Goal: Task Accomplishment & Management: Complete application form

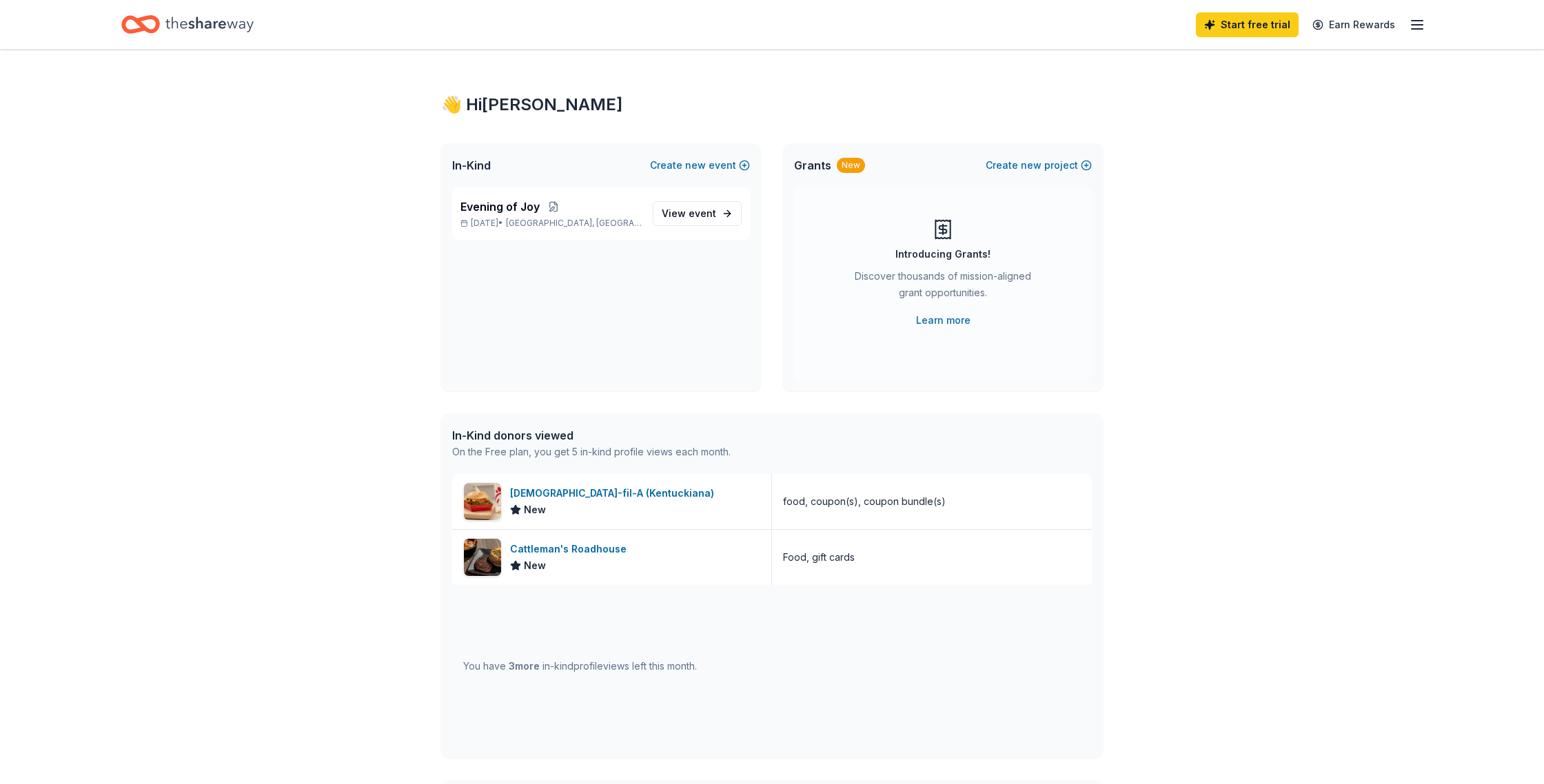
scroll to position [35, 0]
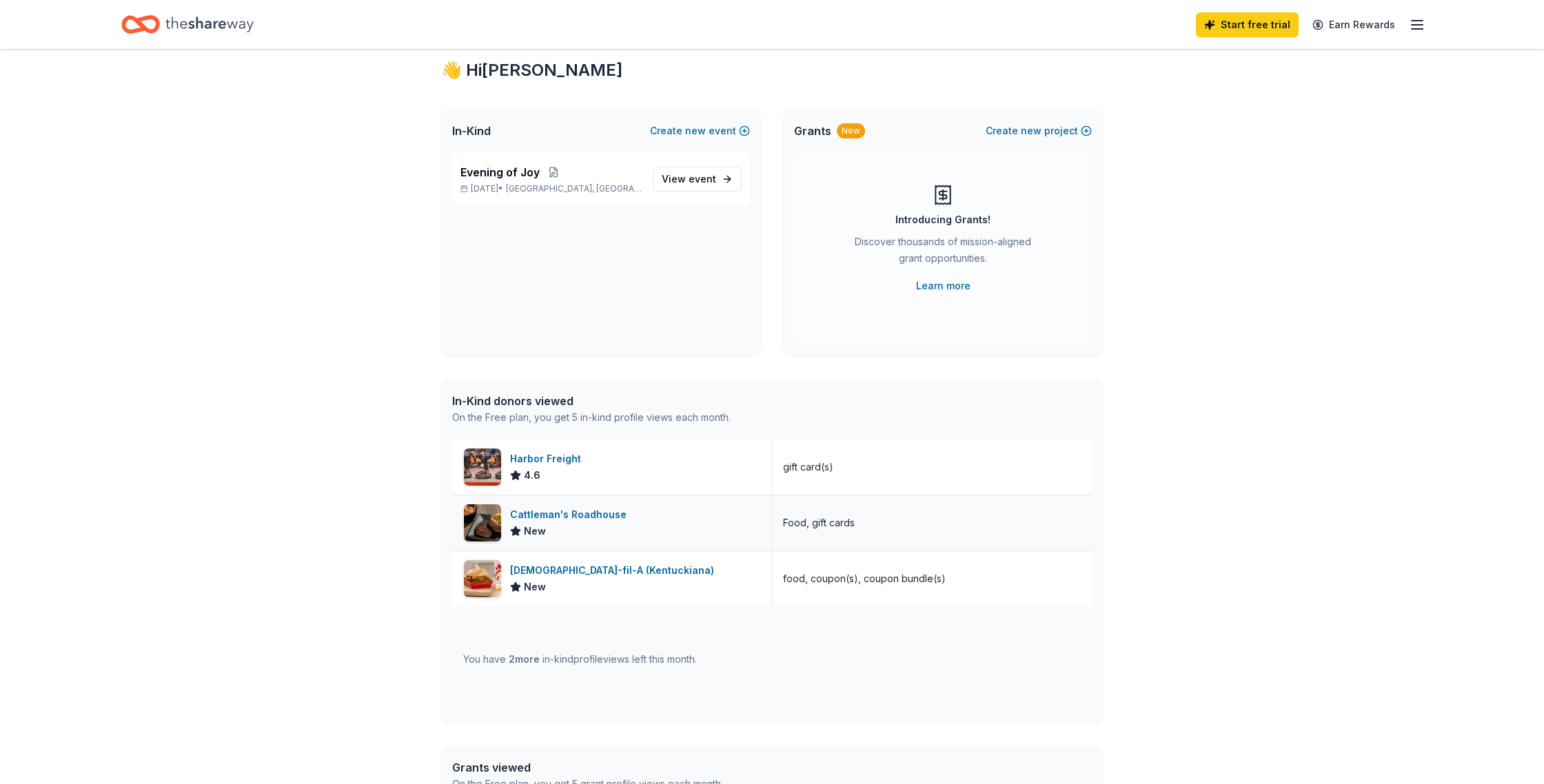
click at [632, 523] on div "Cattleman's Roadhouse" at bounding box center [571, 514] width 122 height 17
click at [719, 494] on div "Harbor Freight 4.6" at bounding box center [612, 467] width 320 height 55
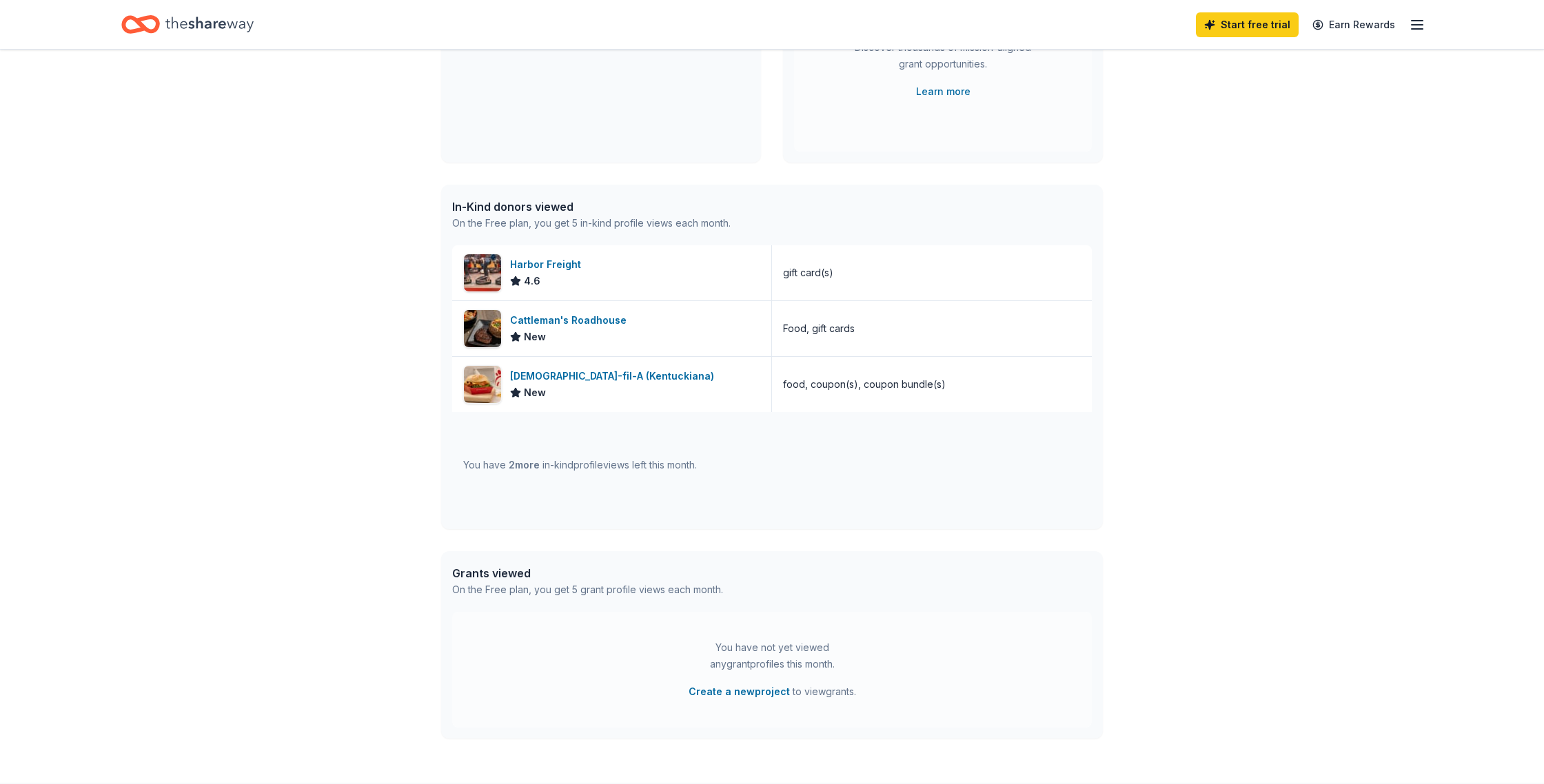
scroll to position [231, 0]
click at [708, 298] on div "Harbor Freight 4.6" at bounding box center [612, 271] width 320 height 55
click at [825, 279] on div "gift card(s)" at bounding box center [808, 271] width 50 height 17
click at [690, 298] on div "Harbor Freight 4.6" at bounding box center [612, 271] width 320 height 55
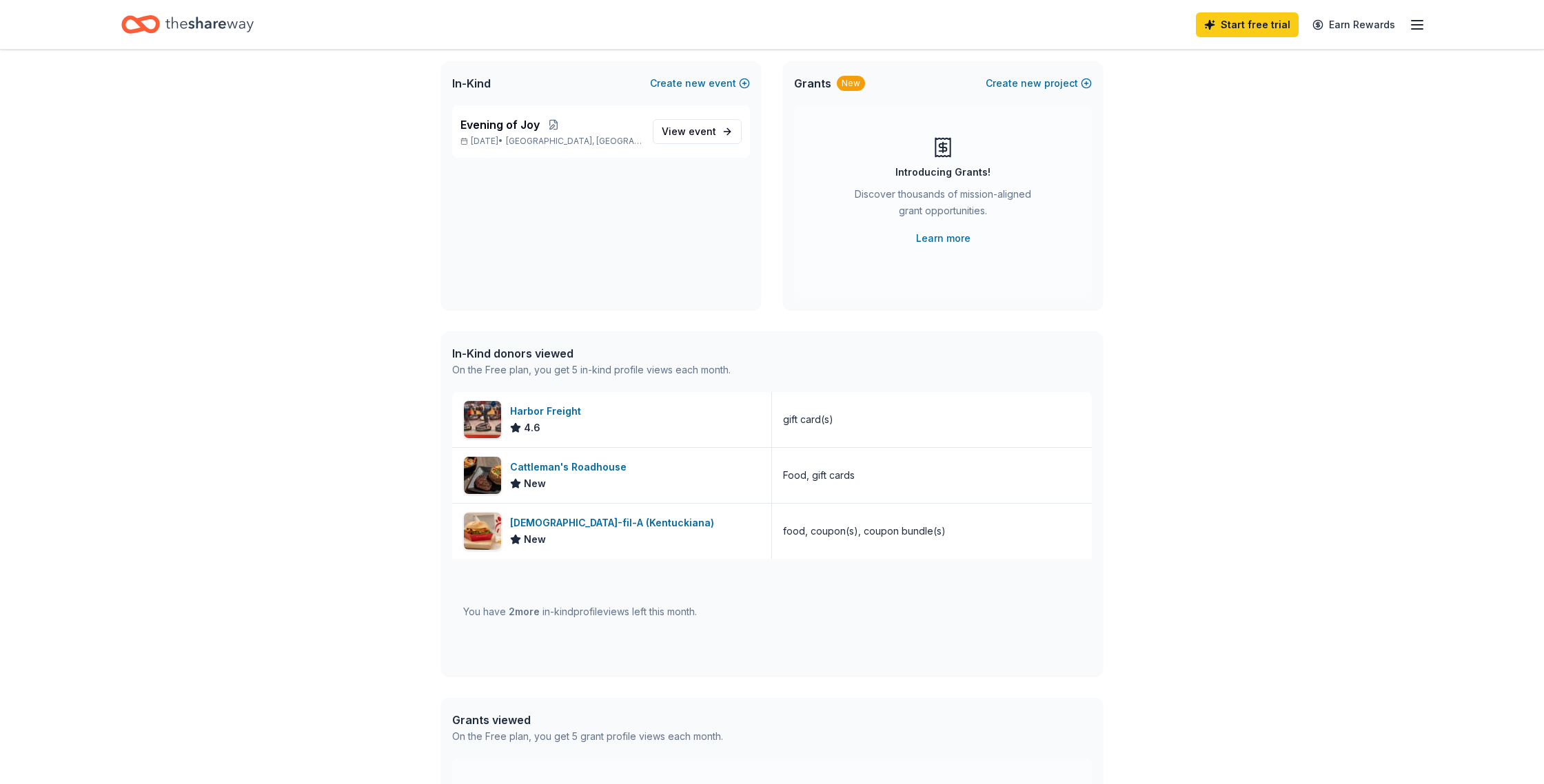
scroll to position [80, 0]
click at [491, 94] on span "In-Kind" at bounding box center [472, 86] width 39 height 17
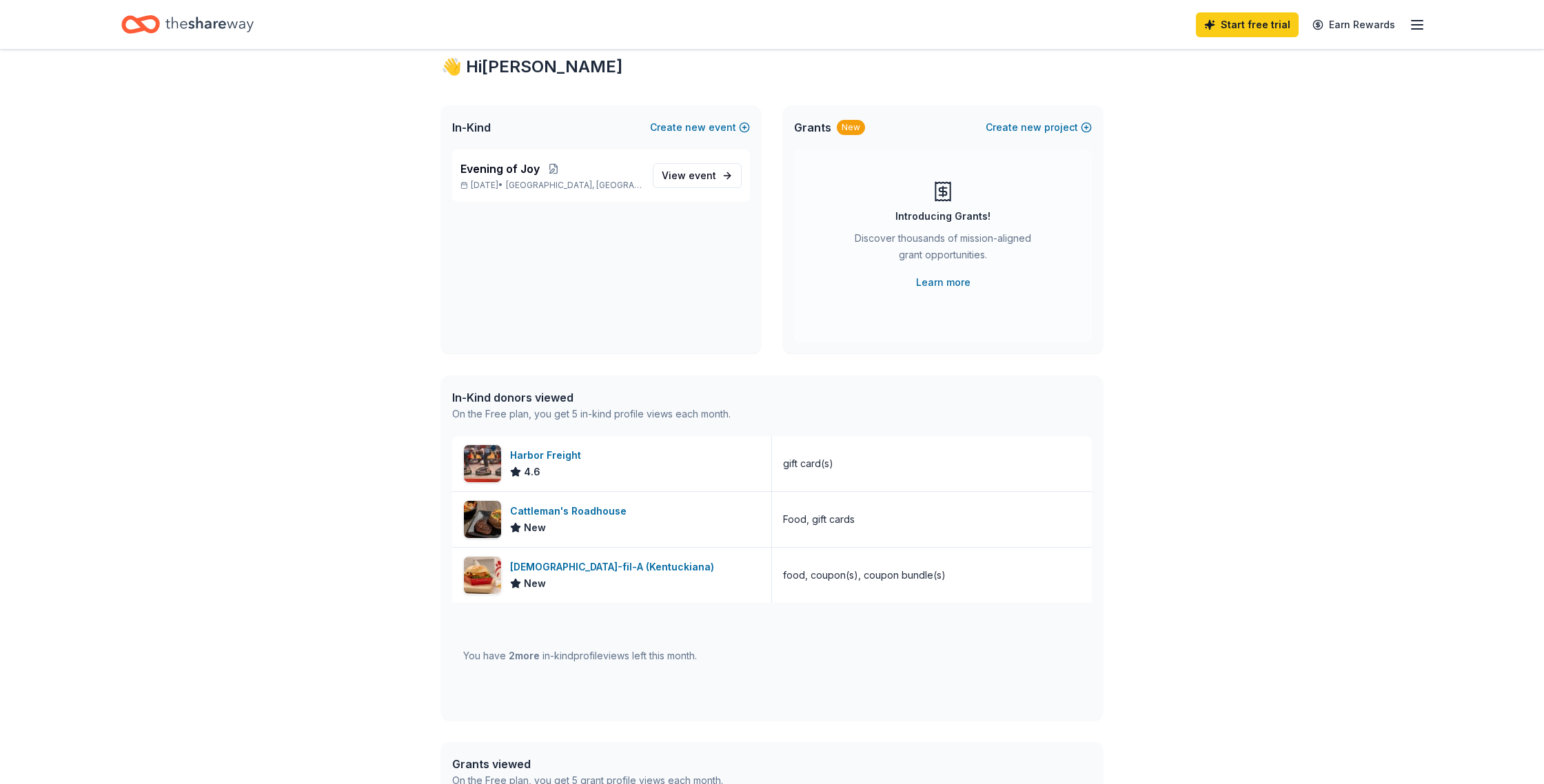
scroll to position [0, 0]
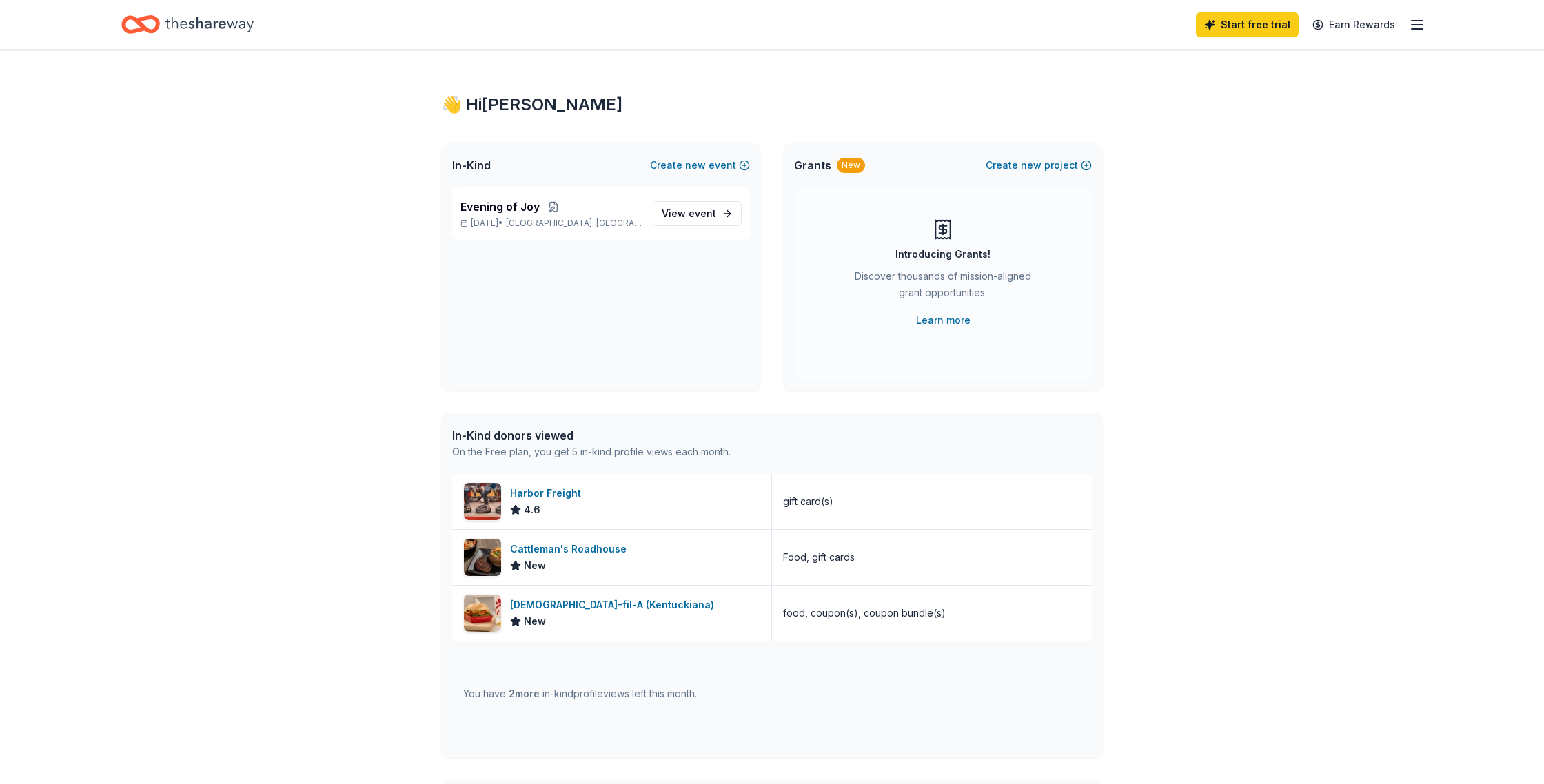
click at [491, 174] on span "In-Kind" at bounding box center [472, 165] width 39 height 17
click at [692, 219] on span "event" at bounding box center [703, 213] width 28 height 12
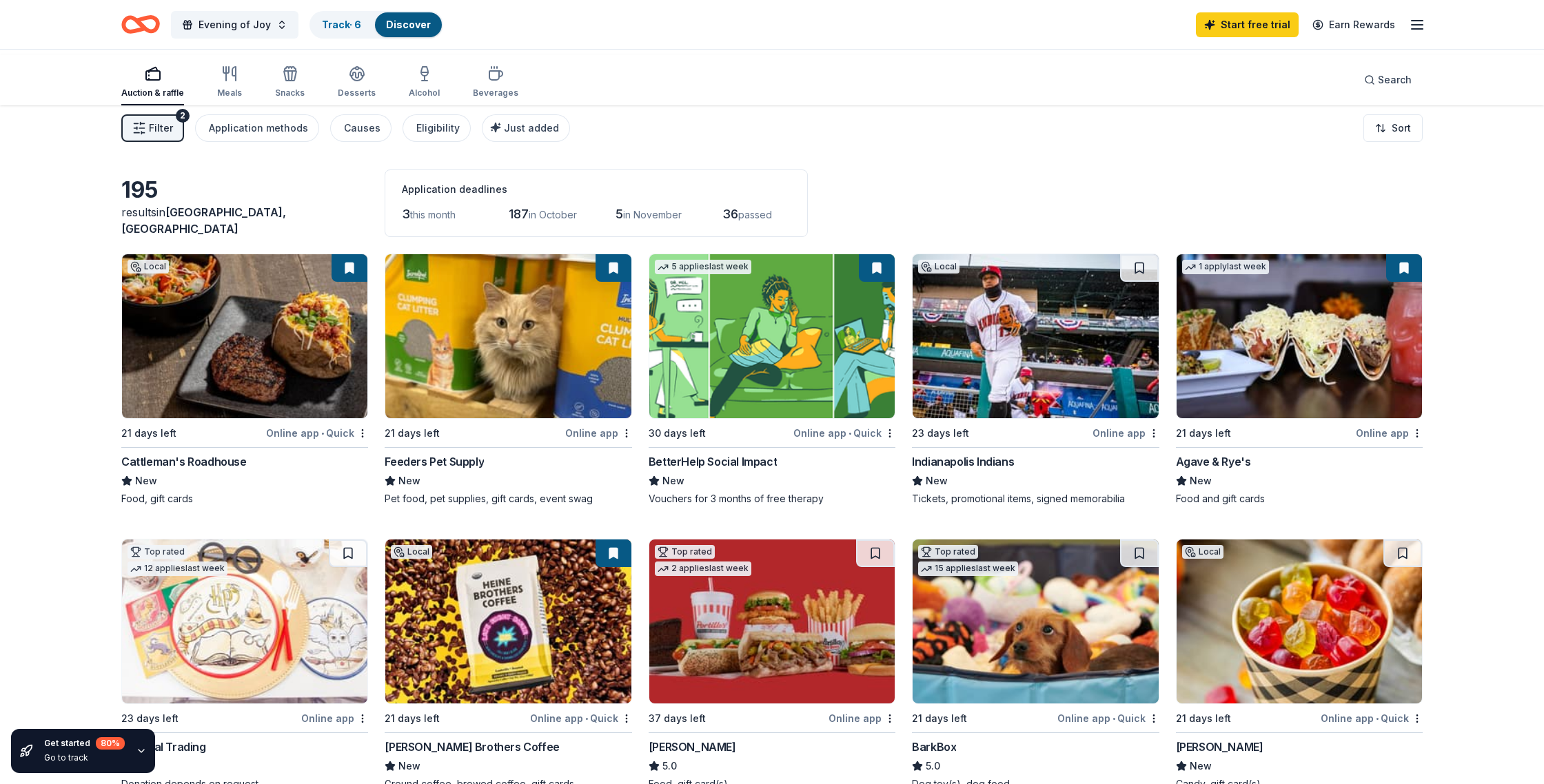
click at [193, 470] on div "Cattleman's Roadhouse" at bounding box center [183, 462] width 125 height 17
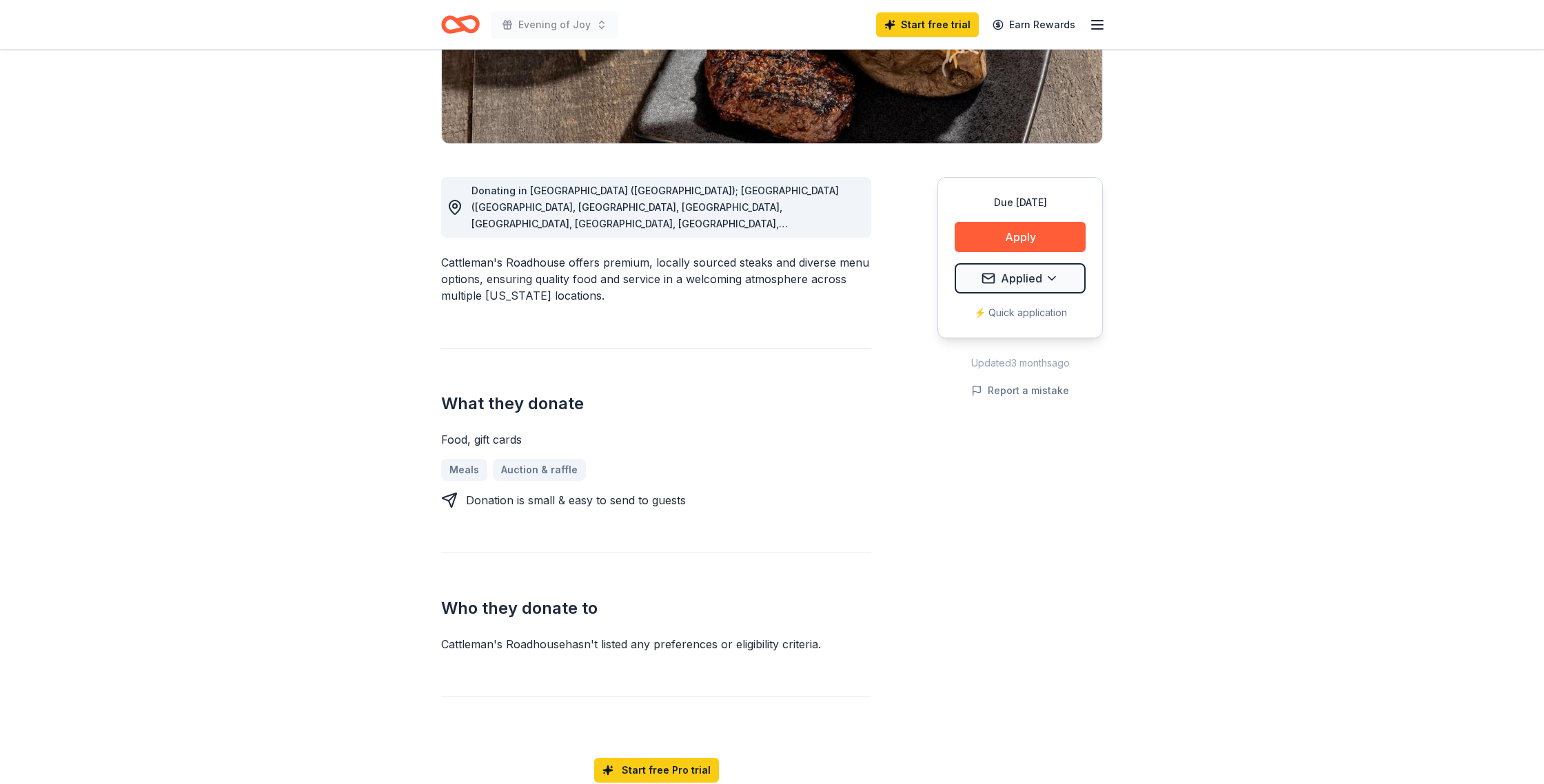
scroll to position [273, 0]
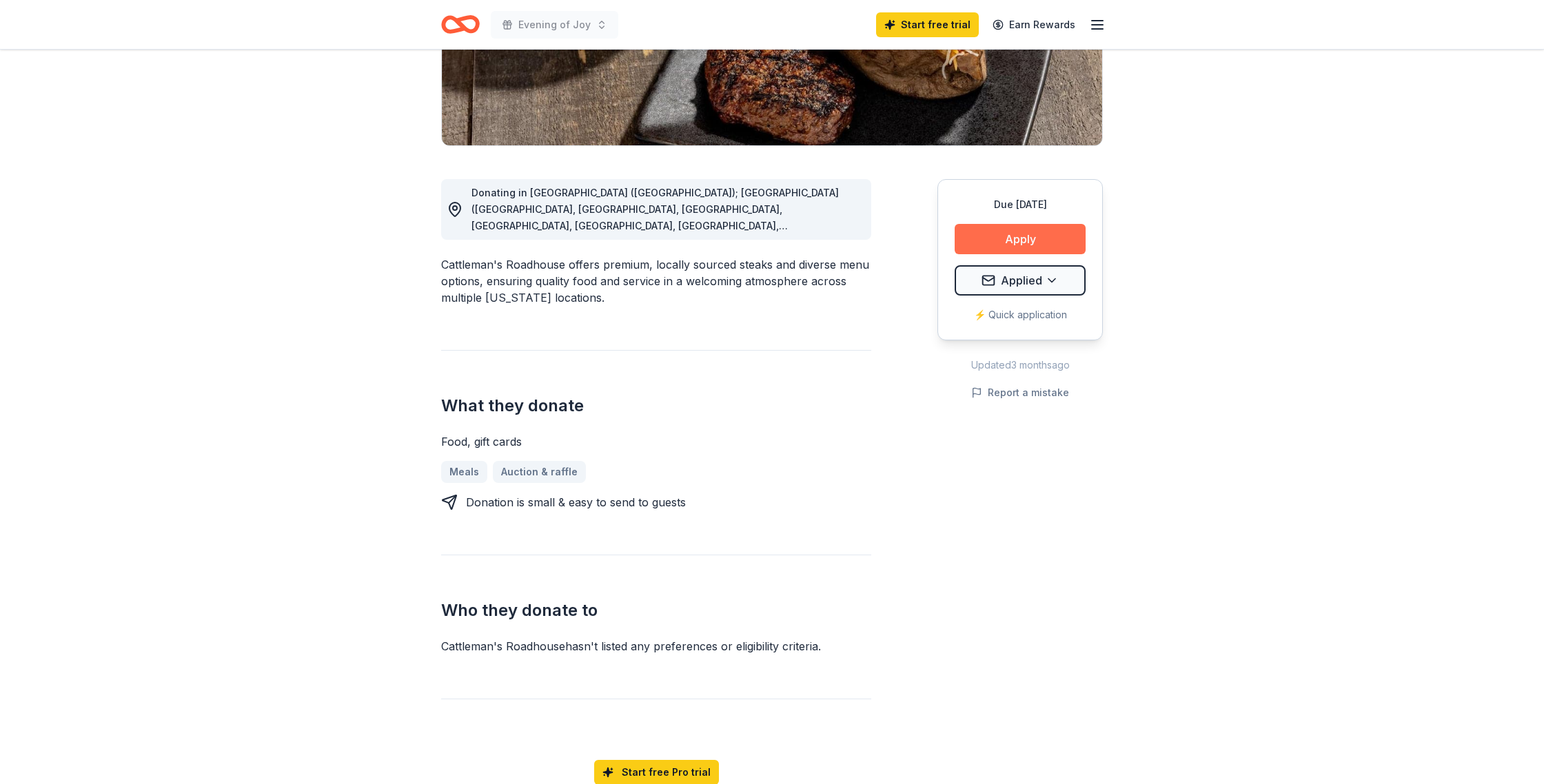
click at [995, 254] on button "Apply" at bounding box center [1020, 239] width 131 height 30
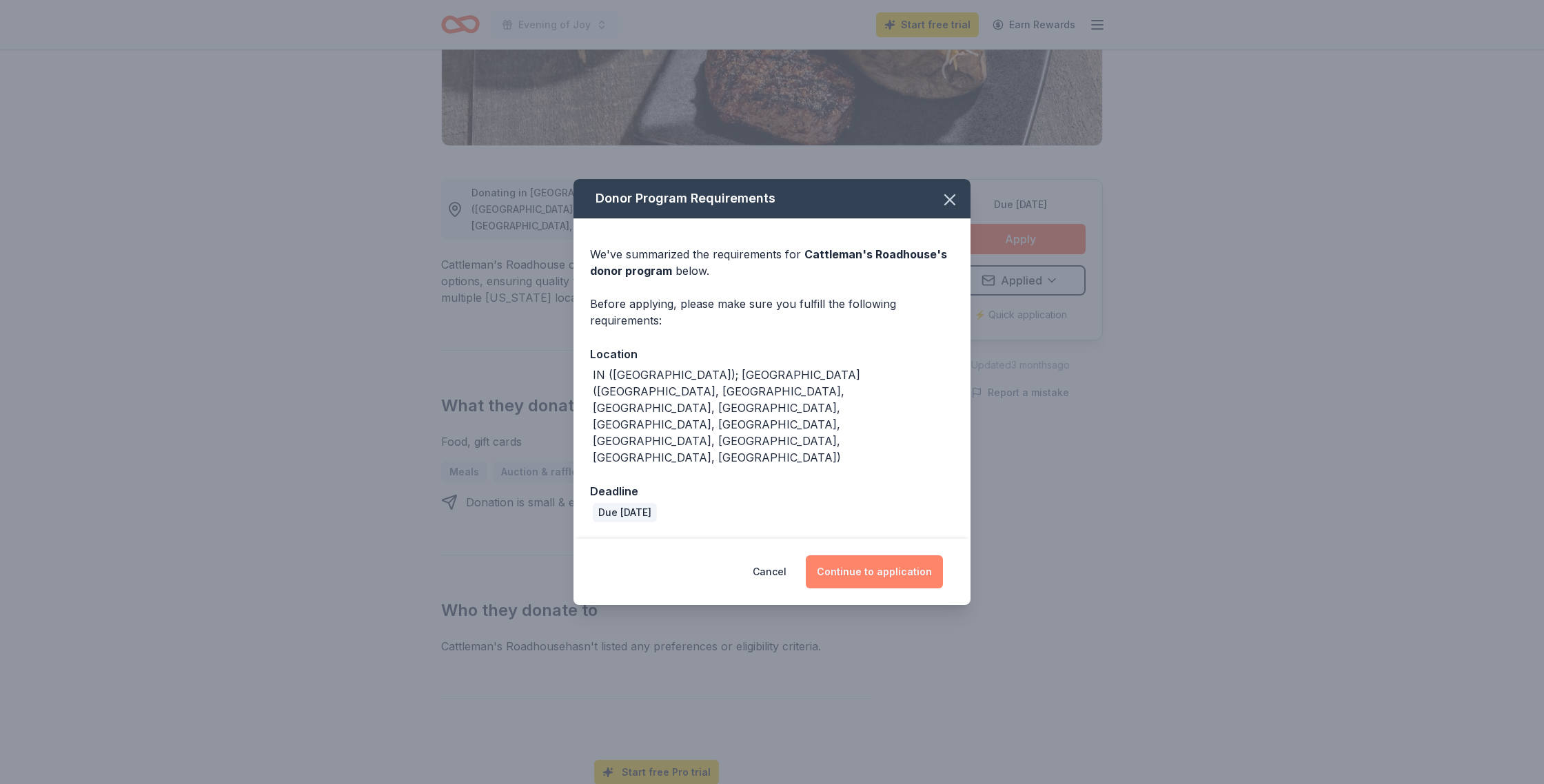
click at [903, 586] on button "Continue to application" at bounding box center [874, 572] width 137 height 33
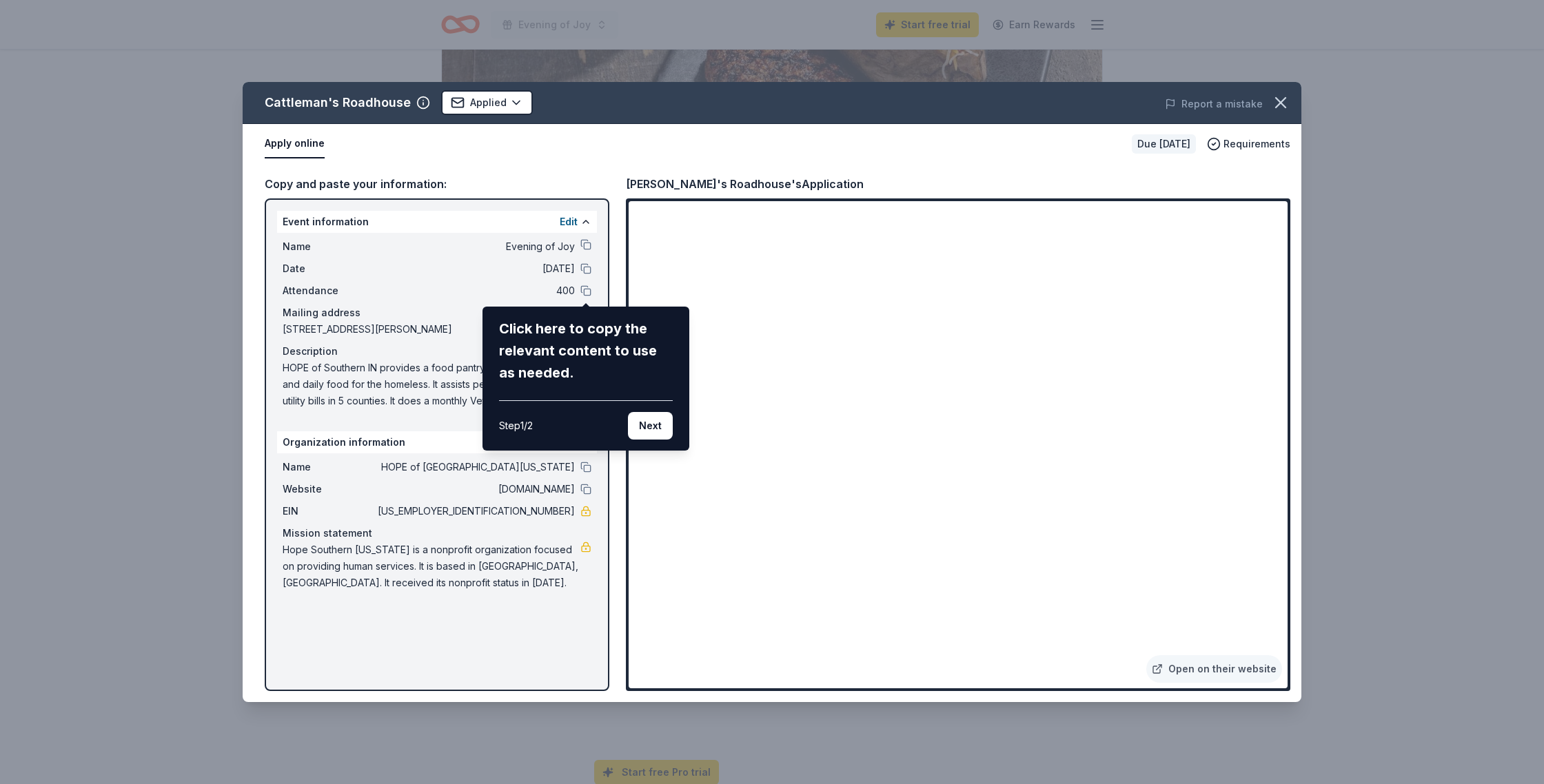
click at [1193, 662] on div "Cattleman's Roadhouse Applied Report a mistake Apply online Due in 21 days Requ…" at bounding box center [772, 392] width 1059 height 620
click at [1193, 658] on div "Cattleman's Roadhouse Applied Report a mistake Apply online Due in 21 days Requ…" at bounding box center [772, 392] width 1059 height 620
click at [1187, 658] on div "Cattleman's Roadhouse Applied Report a mistake Apply online Due in 21 days Requ…" at bounding box center [772, 392] width 1059 height 620
click at [1283, 106] on icon "button" at bounding box center [1281, 103] width 19 height 19
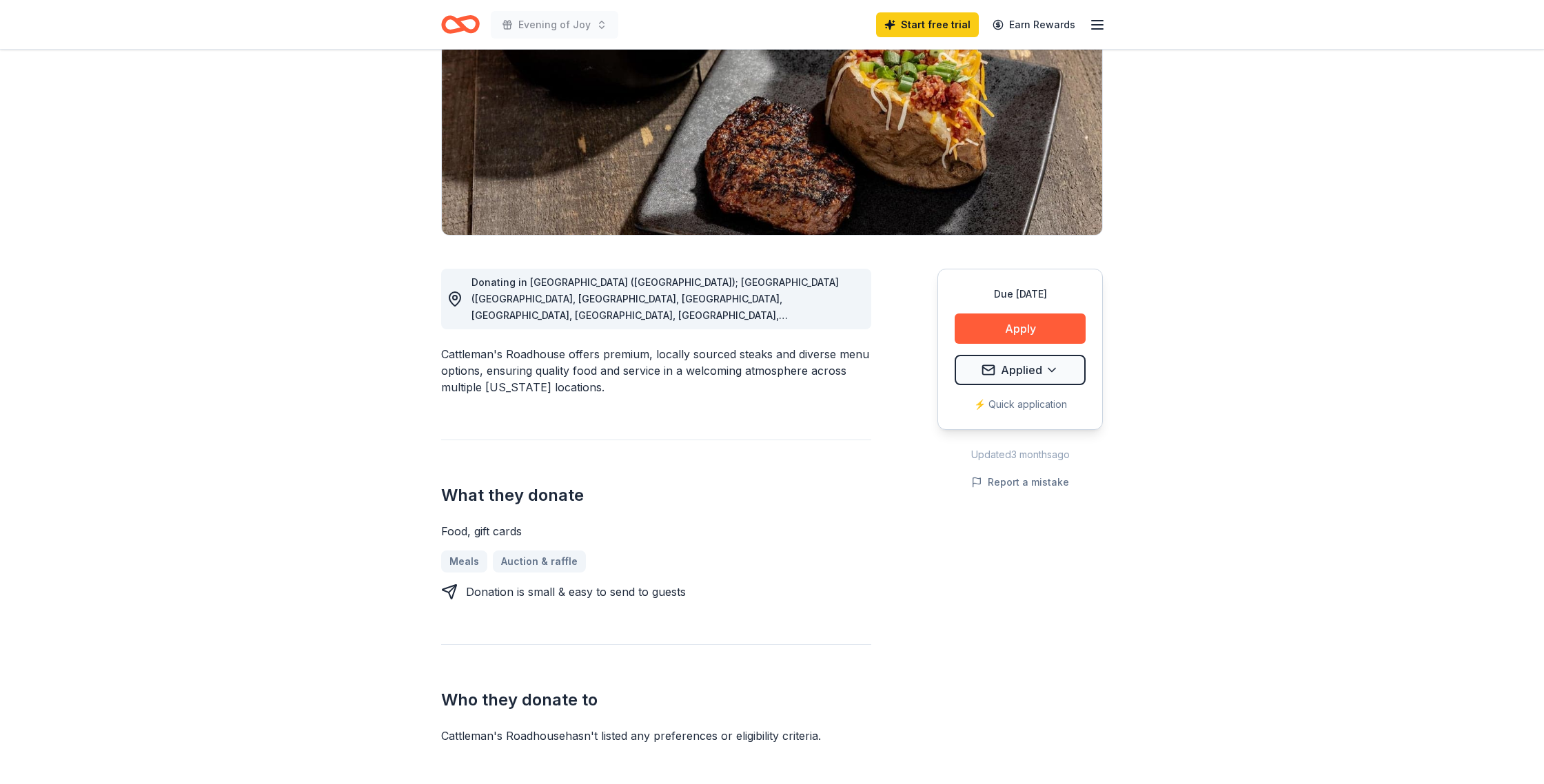
scroll to position [191, 0]
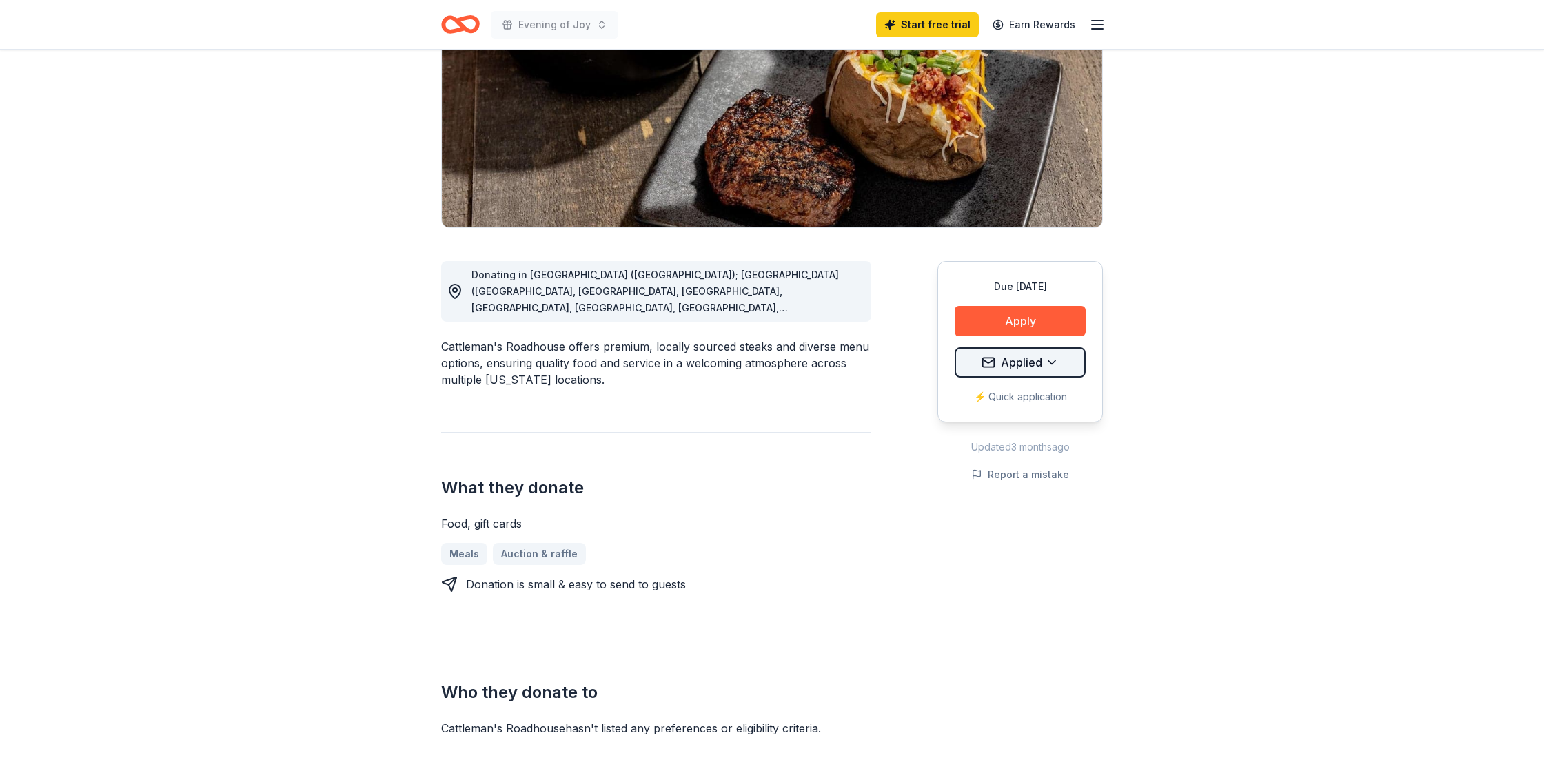
click at [1011, 492] on html "Evening of Joy Start free trial Earn Rewards Due in 21 days Share Cattleman's R…" at bounding box center [772, 201] width 1544 height 784
click at [963, 600] on div "Applied" at bounding box center [972, 588] width 114 height 25
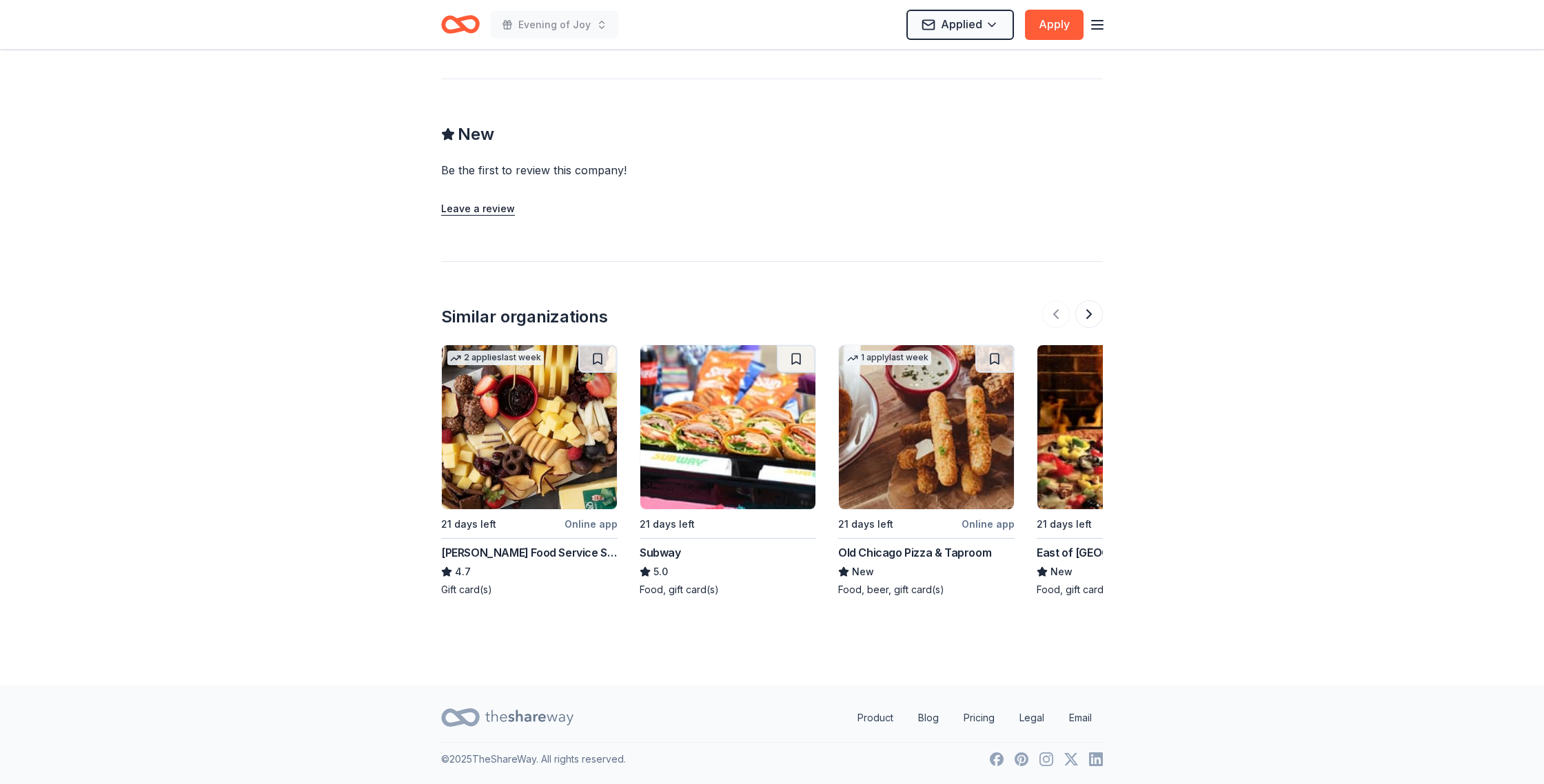
scroll to position [1529, 0]
click at [991, 544] on div "Old Chicago Pizza & Taproom" at bounding box center [915, 552] width 153 height 17
click at [1086, 300] on button at bounding box center [1090, 314] width 28 height 28
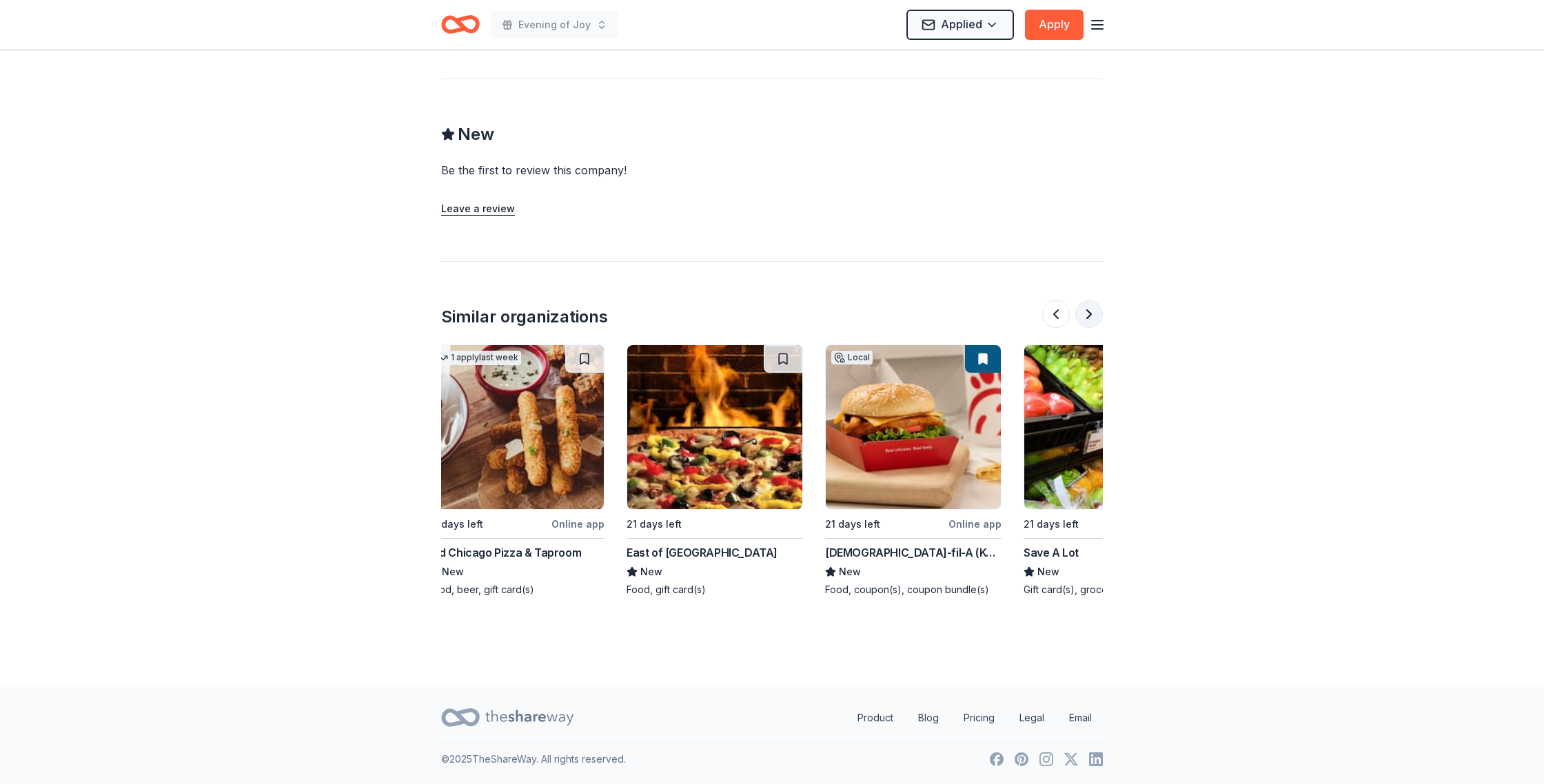
scroll to position [0, 496]
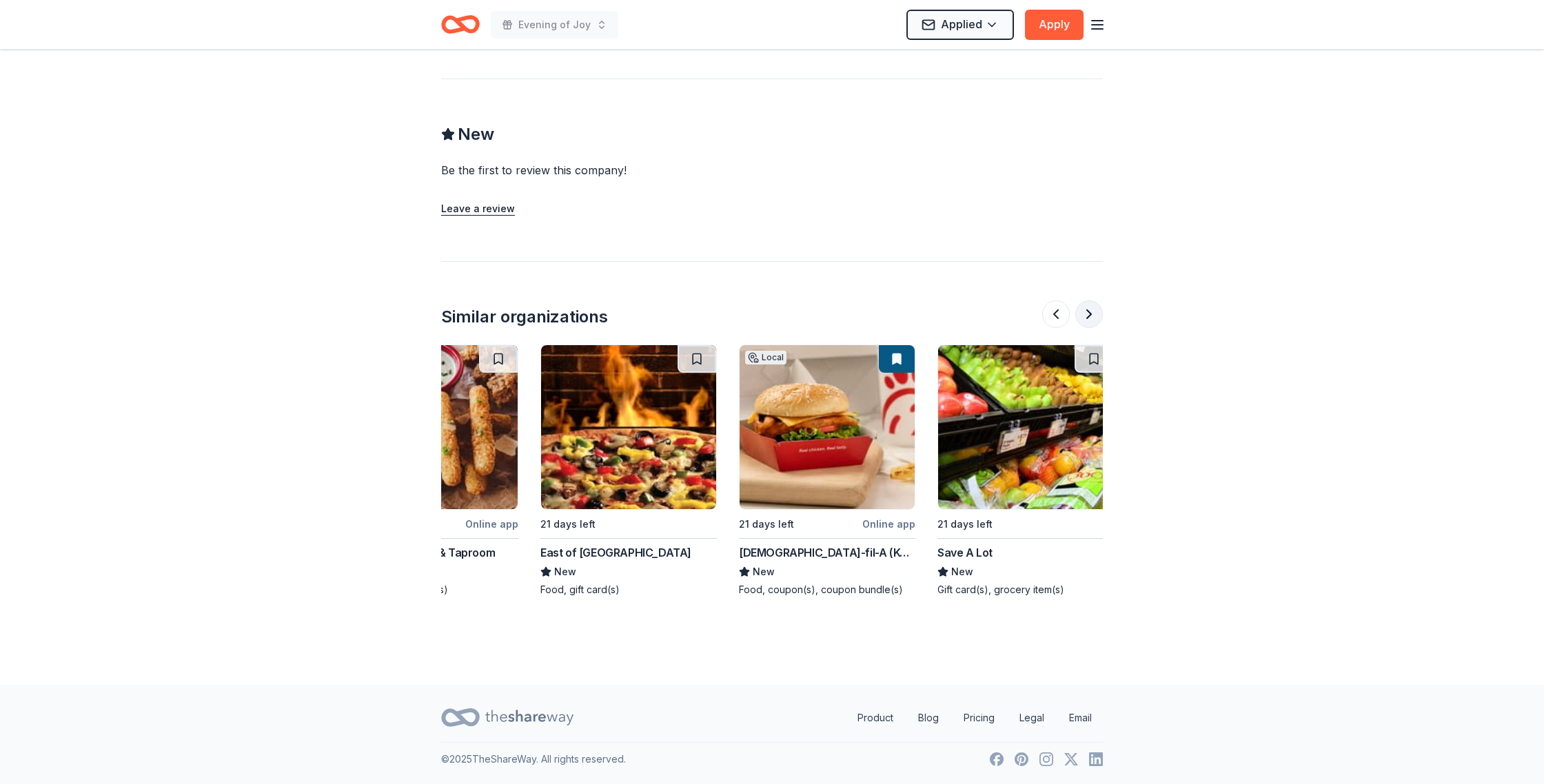
click at [1083, 300] on button at bounding box center [1090, 314] width 28 height 28
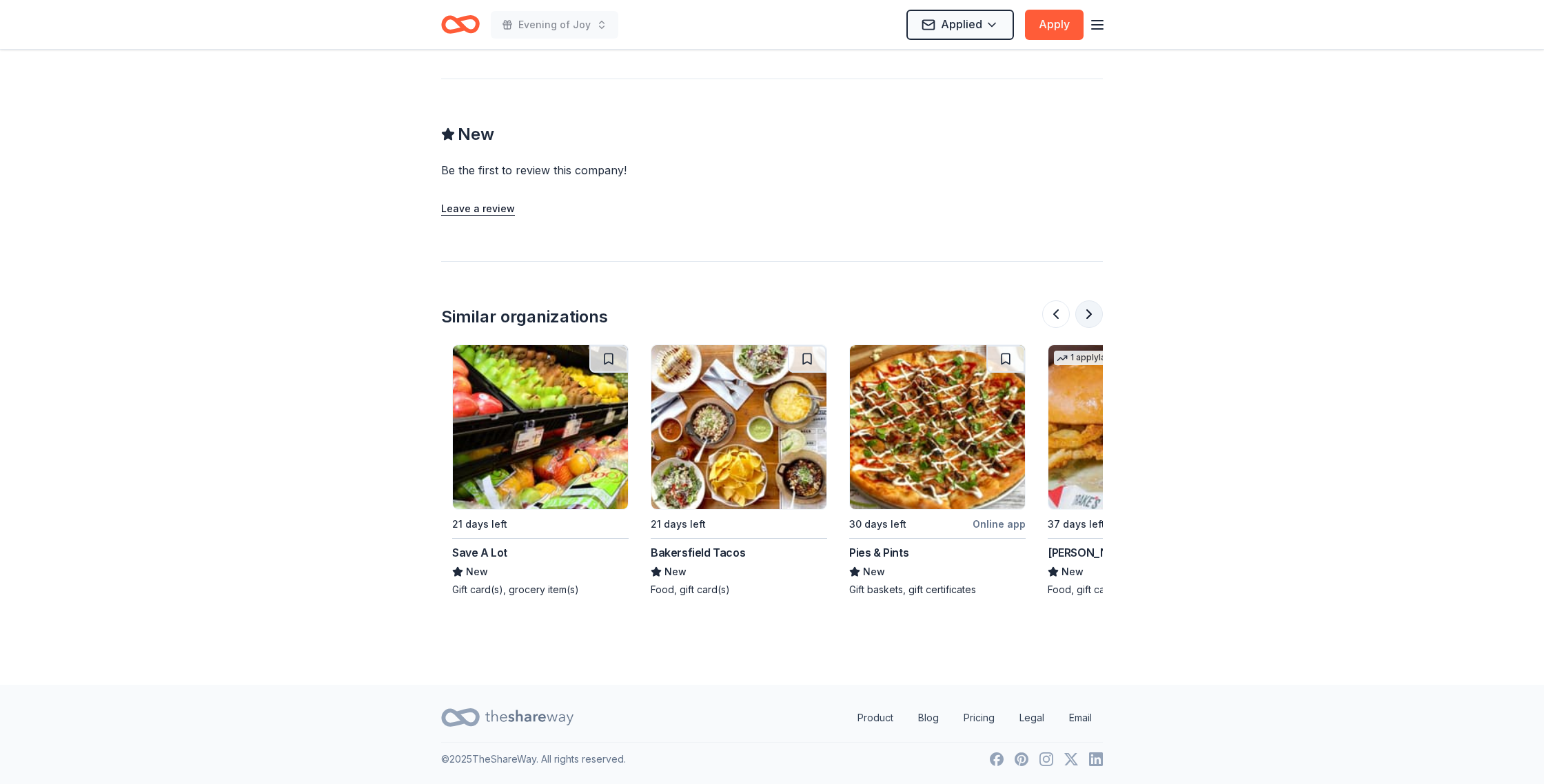
scroll to position [0, 993]
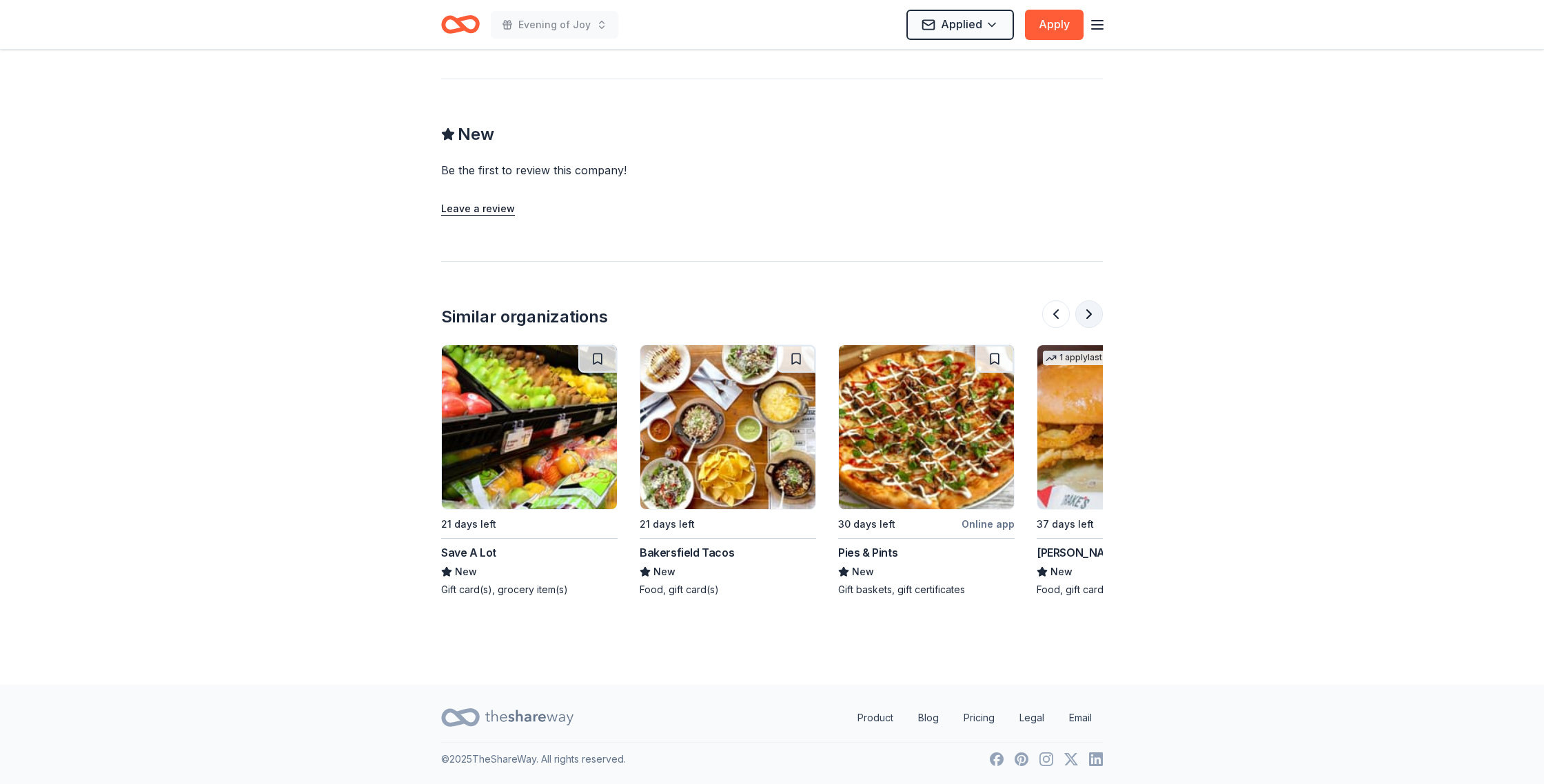
click at [1083, 300] on button at bounding box center [1090, 314] width 28 height 28
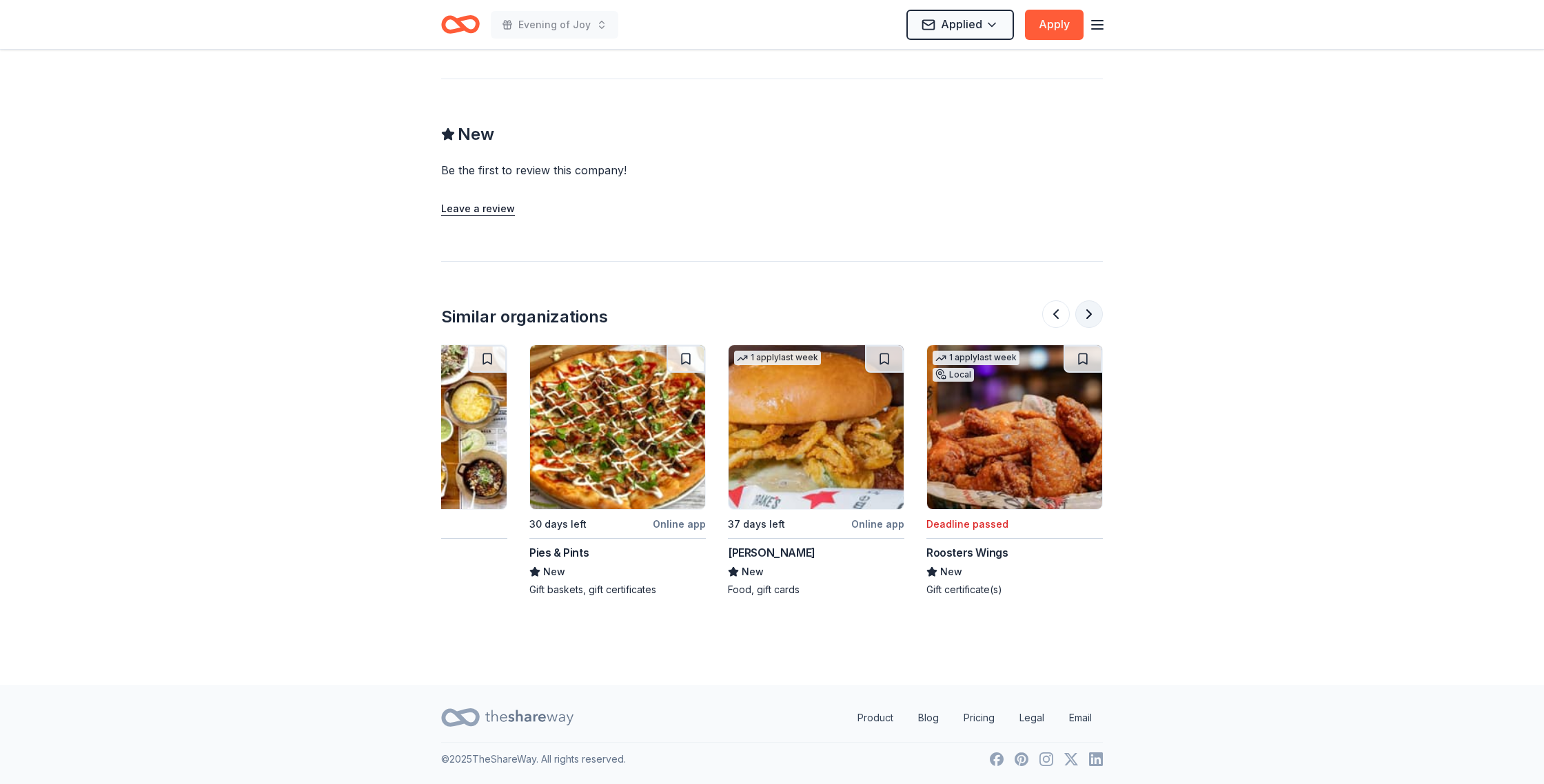
scroll to position [0, 1489]
click at [1083, 300] on button at bounding box center [1090, 314] width 28 height 28
